Goal: Leave review/rating: Share an evaluation or opinion about a product, service, or content

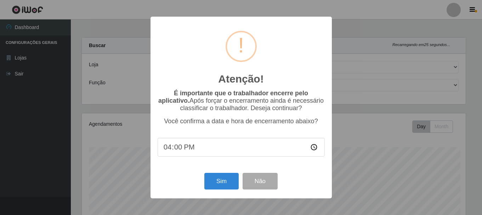
select select "513"
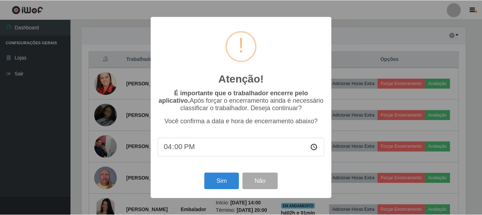
scroll to position [147, 386]
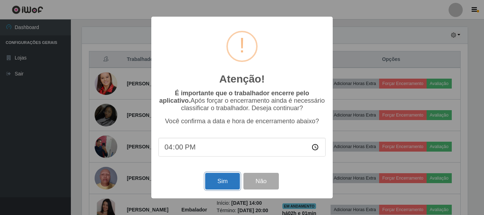
click at [224, 185] on button "Sim" at bounding box center [222, 181] width 34 height 17
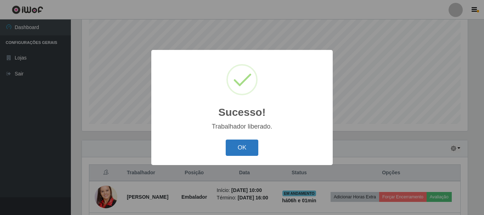
click at [232, 148] on button "OK" at bounding box center [242, 148] width 33 height 17
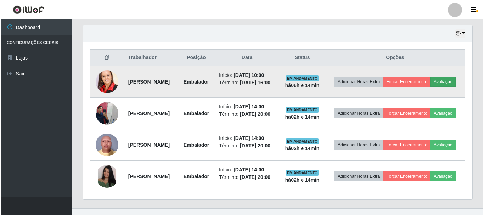
scroll to position [246, 0]
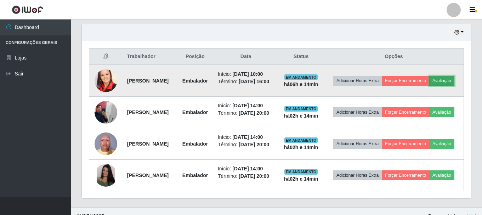
click at [429, 86] on button "Avaliação" at bounding box center [441, 81] width 25 height 10
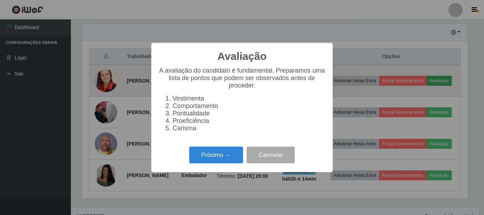
scroll to position [147, 386]
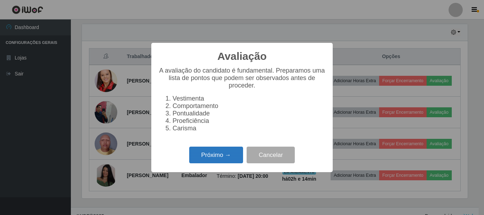
click at [211, 158] on button "Próximo →" at bounding box center [216, 155] width 54 height 17
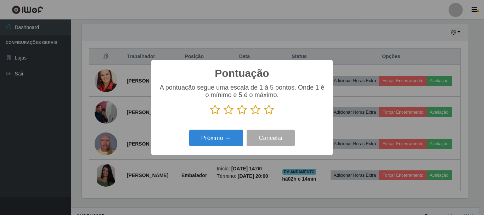
scroll to position [354117, 353878]
click at [268, 109] on icon at bounding box center [269, 110] width 10 height 11
click at [264, 115] on input "radio" at bounding box center [264, 115] width 0 height 0
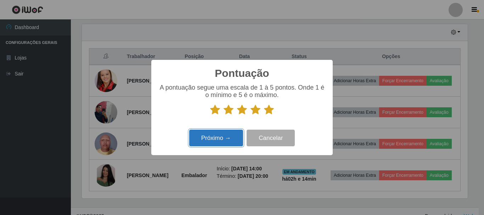
click at [224, 143] on button "Próximo →" at bounding box center [216, 138] width 54 height 17
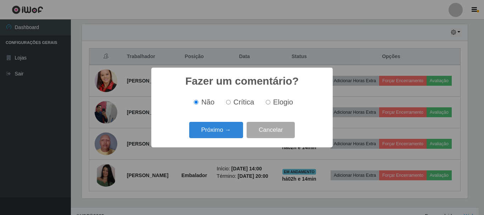
click at [277, 105] on span "Elogio" at bounding box center [283, 102] width 20 height 8
click at [270, 105] on input "Elogio" at bounding box center [268, 102] width 5 height 5
radio input "true"
click at [234, 130] on button "Próximo →" at bounding box center [216, 130] width 54 height 17
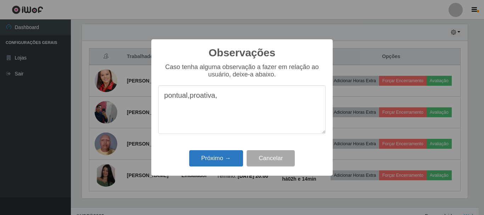
type textarea "pontual,proativa,"
click at [233, 156] on button "Próximo →" at bounding box center [216, 158] width 54 height 17
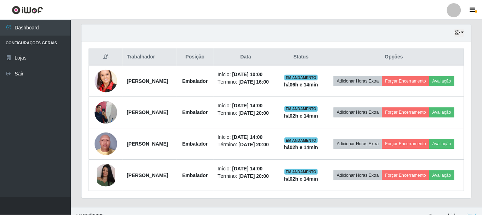
scroll to position [147, 389]
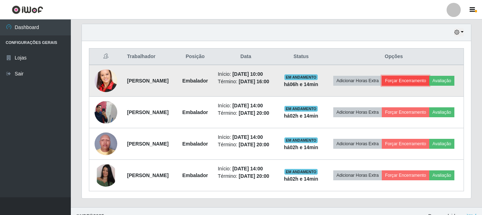
click at [429, 80] on button "Forçar Encerramento" at bounding box center [405, 81] width 47 height 10
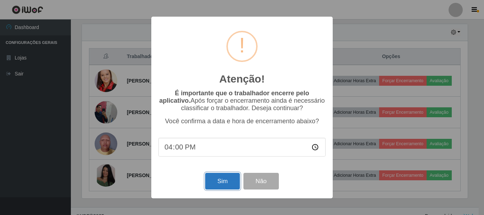
click at [227, 181] on button "Sim" at bounding box center [222, 181] width 34 height 17
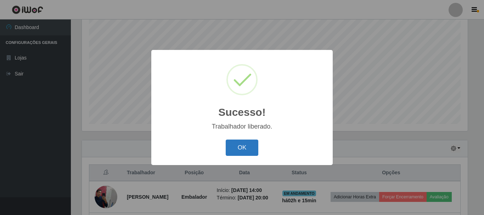
click at [246, 149] on button "OK" at bounding box center [242, 148] width 33 height 17
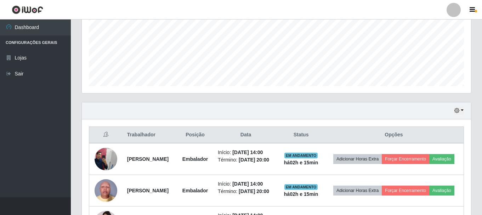
scroll to position [236, 0]
